Goal: Transaction & Acquisition: Purchase product/service

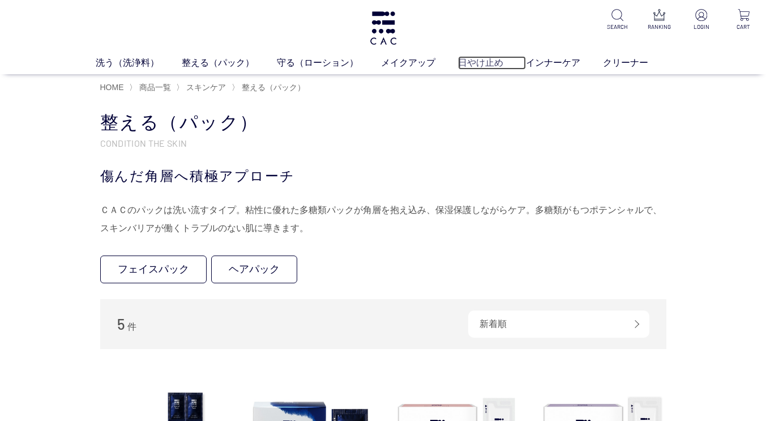
click at [473, 64] on link "日やけ止め" at bounding box center [492, 63] width 68 height 14
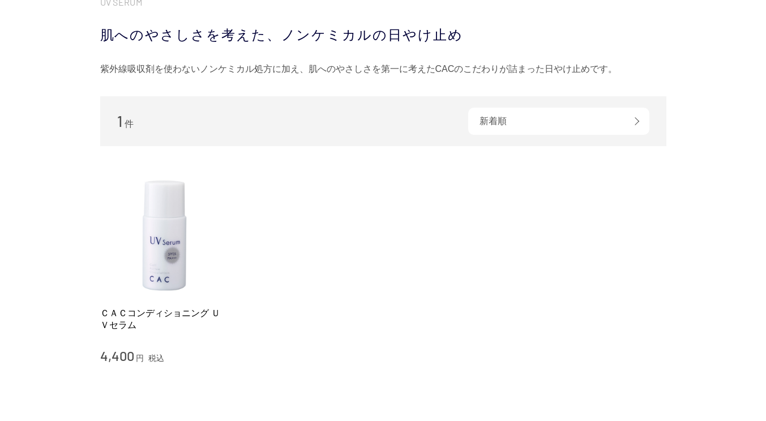
scroll to position [143, 0]
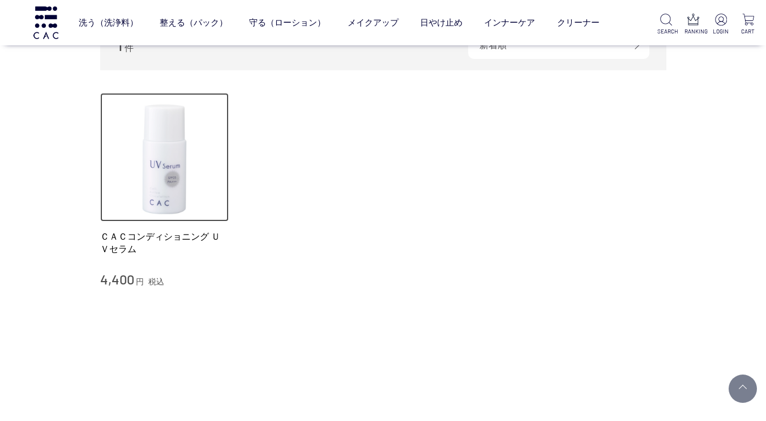
click at [184, 177] on img at bounding box center [164, 157] width 129 height 129
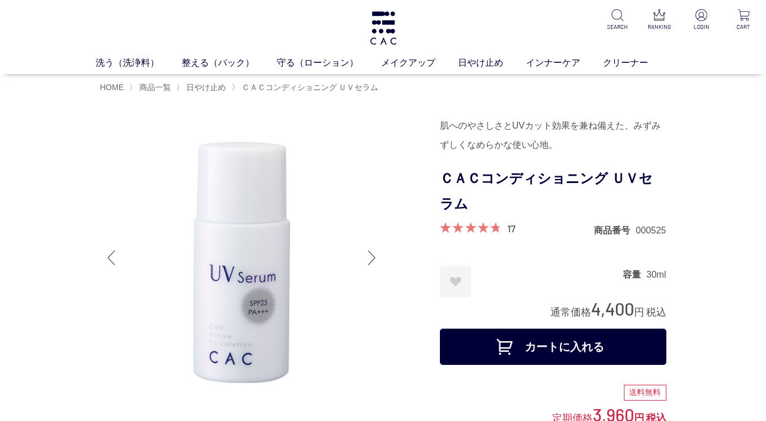
click at [556, 352] on button "カートに入れる" at bounding box center [553, 346] width 226 height 36
click at [412, 62] on link "メイクアップ" at bounding box center [419, 63] width 77 height 14
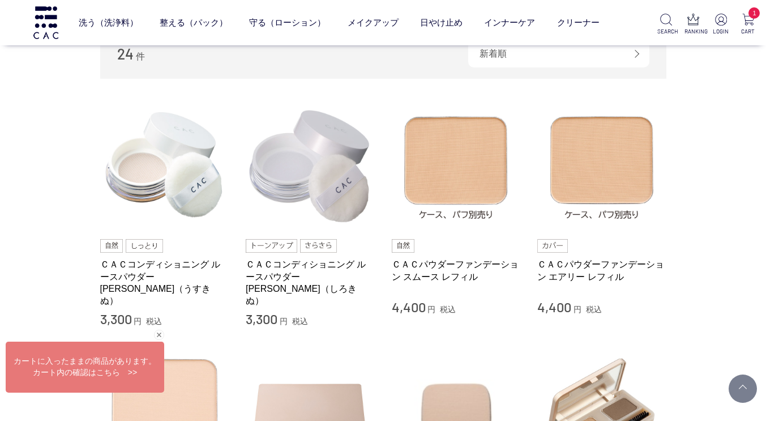
scroll to position [199, 0]
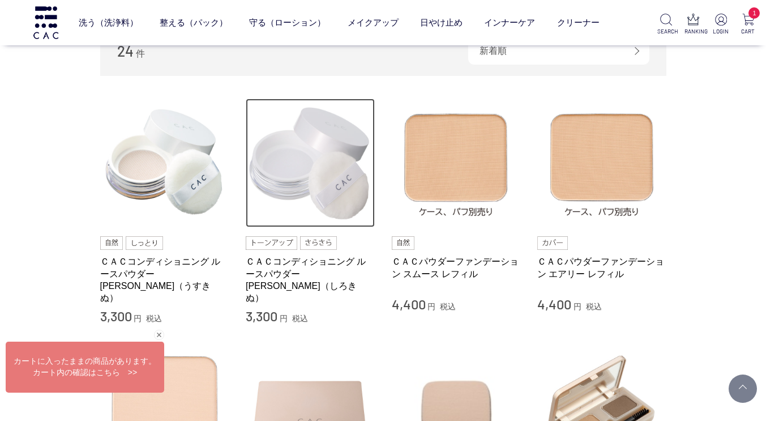
click at [334, 161] on img at bounding box center [310, 162] width 129 height 129
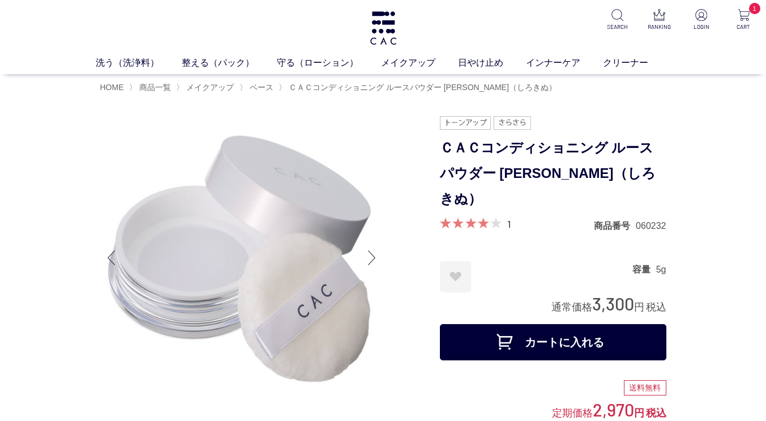
click at [529, 324] on button "カートに入れる" at bounding box center [553, 342] width 226 height 36
click at [418, 66] on link "メイクアップ" at bounding box center [419, 63] width 77 height 14
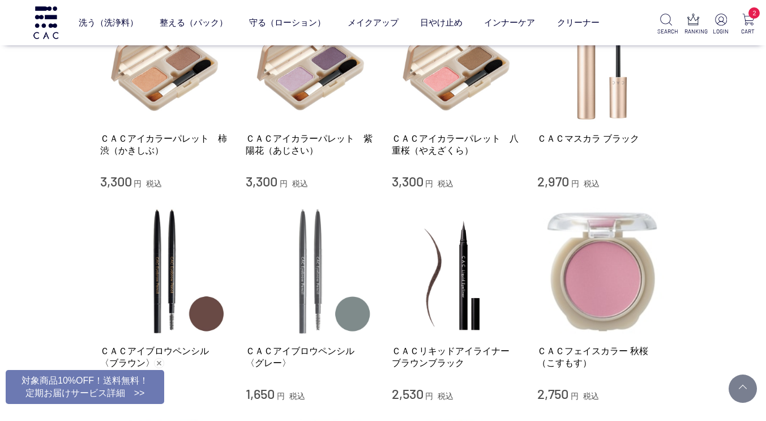
scroll to position [763, 0]
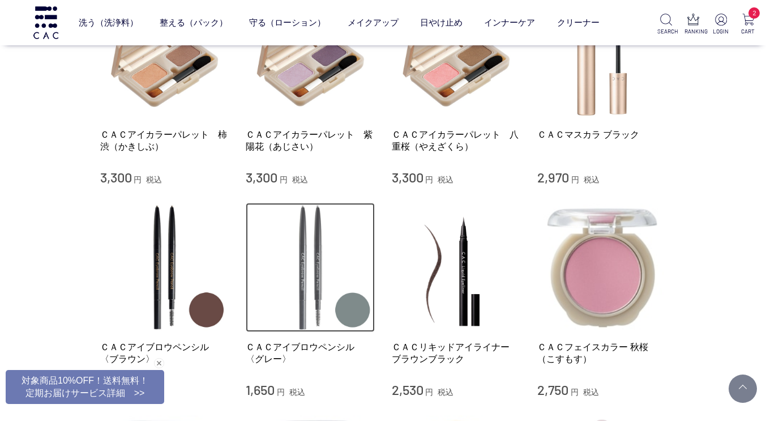
click at [320, 260] on img at bounding box center [310, 267] width 129 height 129
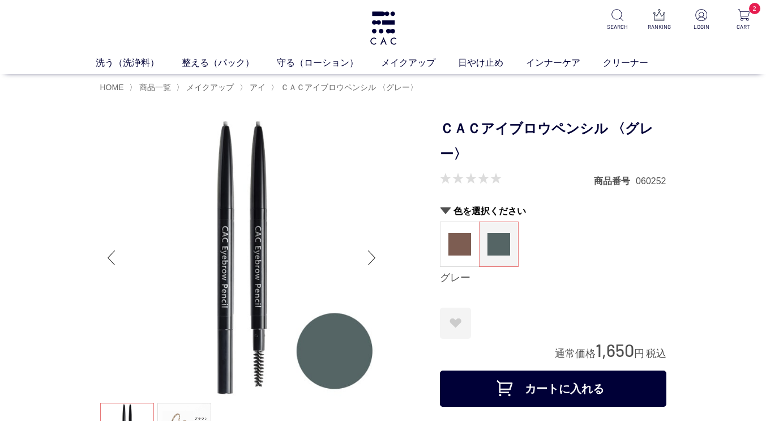
click at [564, 373] on button "カートに入れる" at bounding box center [553, 388] width 226 height 36
click at [430, 61] on link "メイクアップ" at bounding box center [419, 63] width 77 height 14
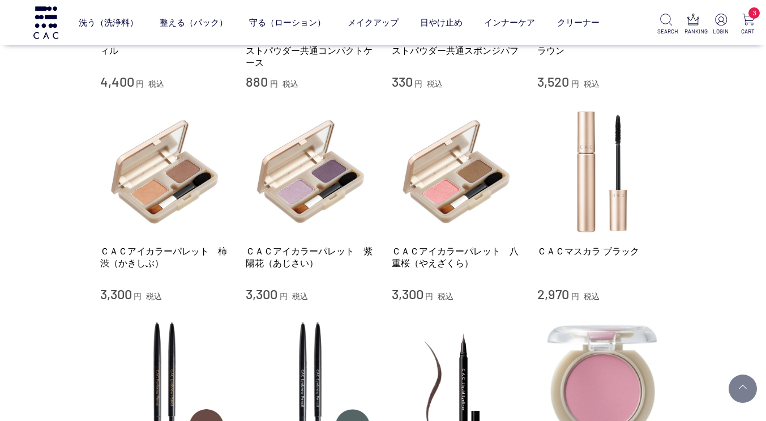
scroll to position [649, 0]
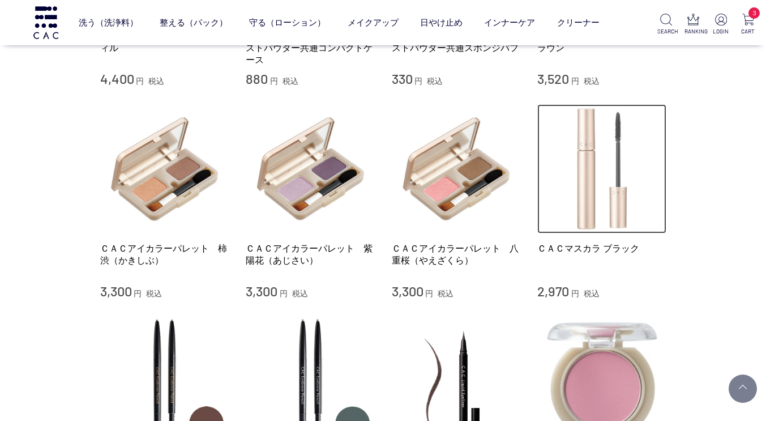
click at [610, 187] on img at bounding box center [601, 168] width 129 height 129
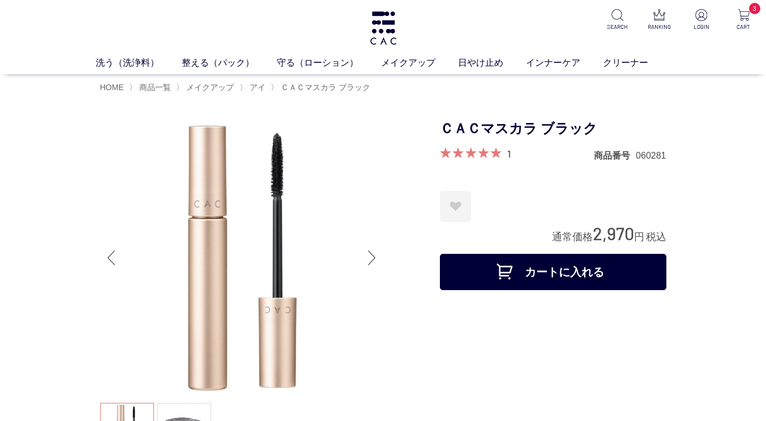
click at [534, 279] on button "カートに入れる" at bounding box center [553, 272] width 226 height 36
click at [434, 61] on link "メイクアップ" at bounding box center [419, 63] width 77 height 14
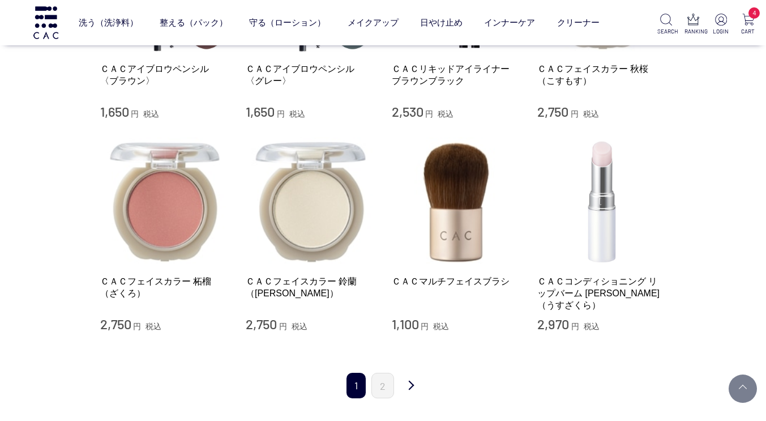
scroll to position [1038, 0]
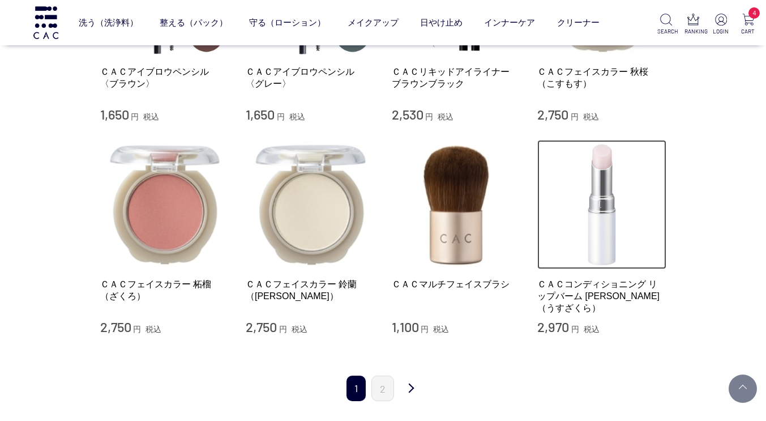
click at [605, 184] on img at bounding box center [601, 204] width 129 height 129
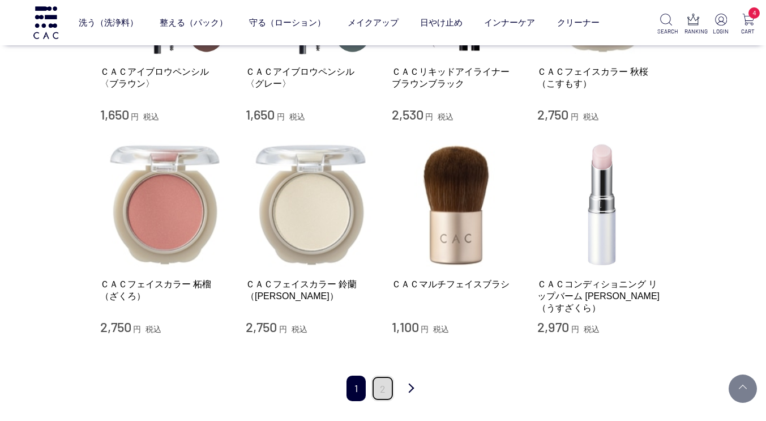
click at [378, 375] on link "2" at bounding box center [382, 387] width 23 height 25
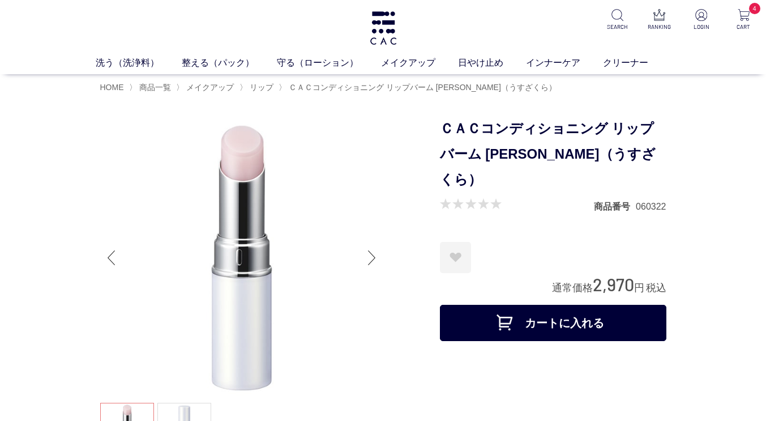
scroll to position [66, 0]
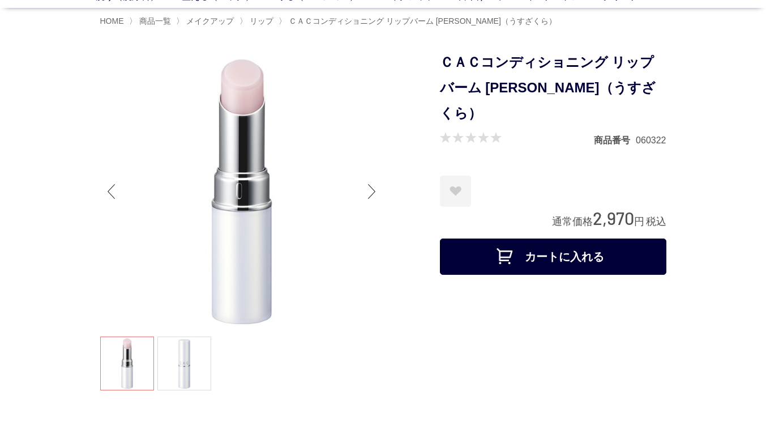
click at [562, 238] on button "カートに入れる" at bounding box center [553, 256] width 226 height 36
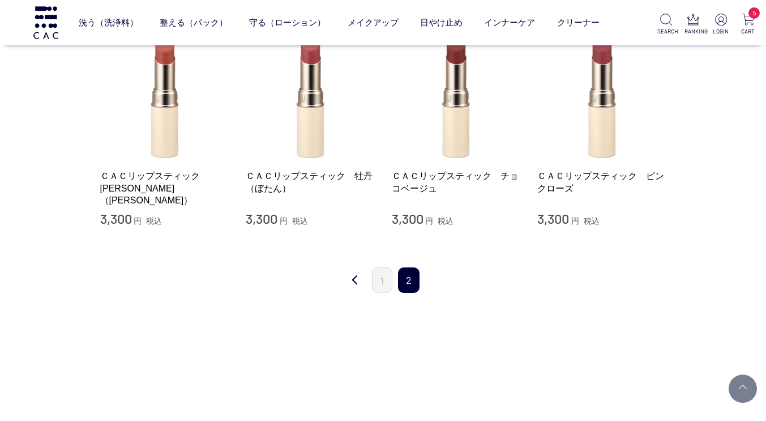
scroll to position [272, 0]
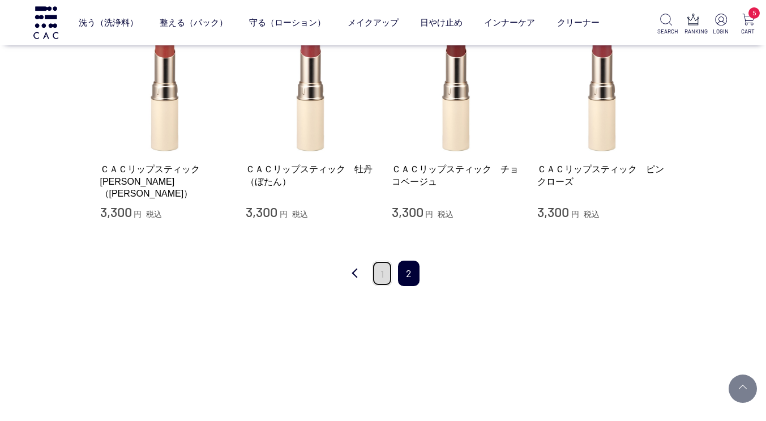
click at [382, 274] on link "1" at bounding box center [382, 272] width 20 height 25
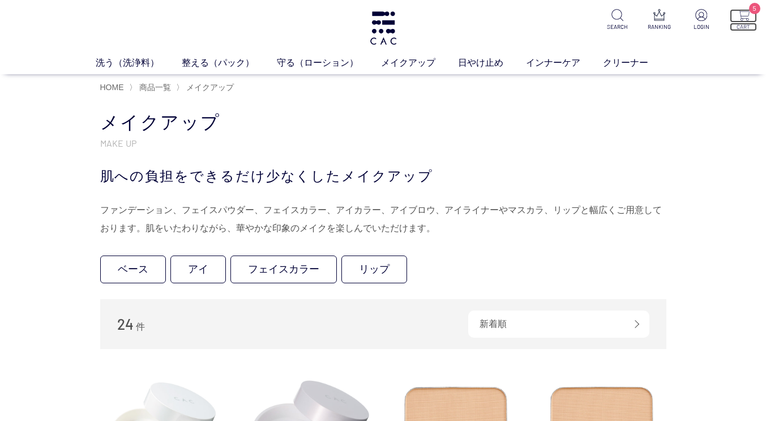
click at [753, 21] on p "5" at bounding box center [743, 16] width 27 height 14
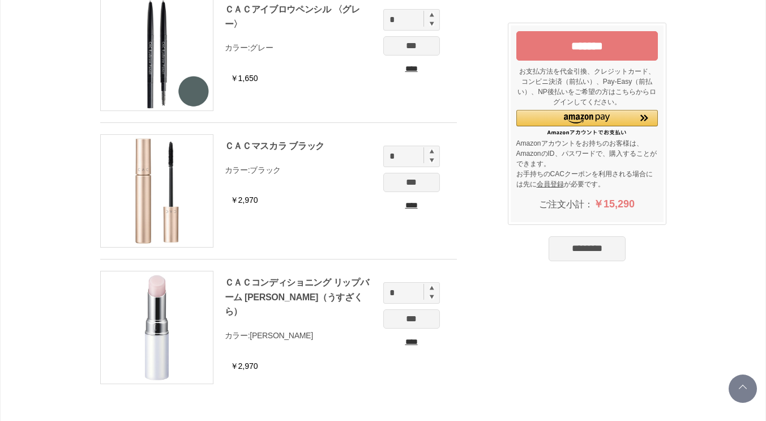
scroll to position [370, 0]
